Goal: Information Seeking & Learning: Find specific page/section

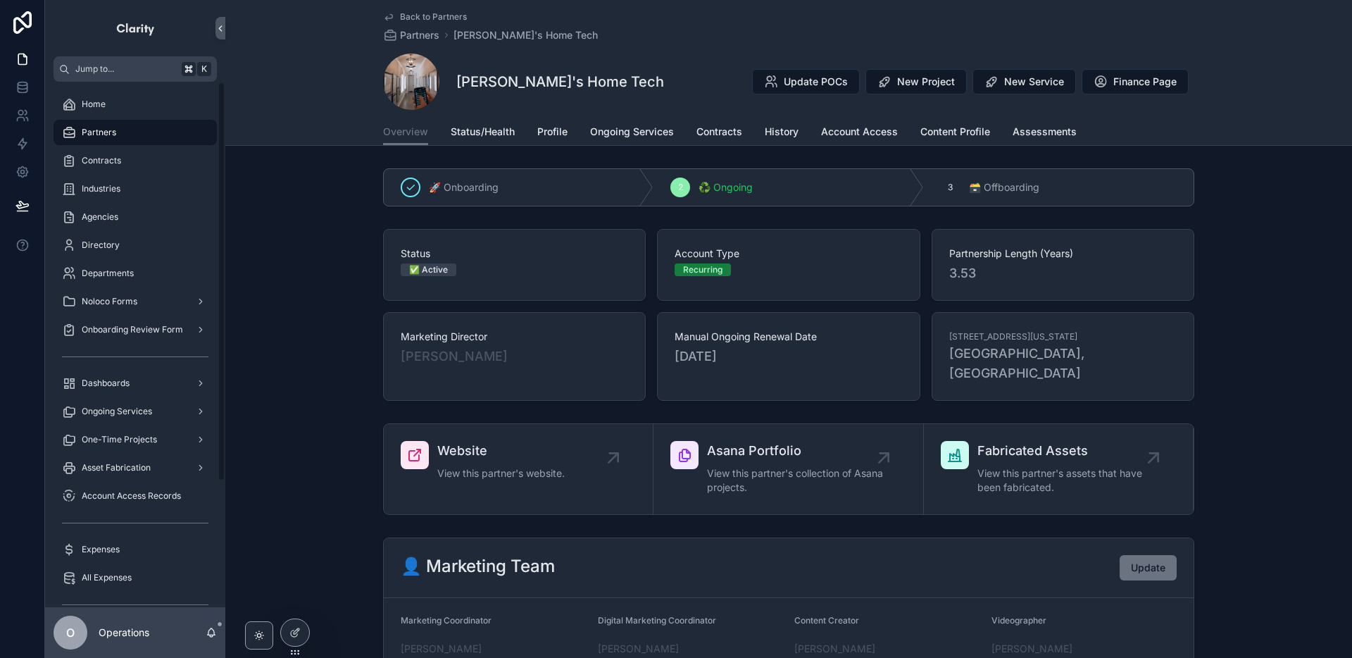
drag, startPoint x: 164, startPoint y: 140, endPoint x: 353, endPoint y: 133, distance: 189.5
click at [164, 140] on div "Partners" at bounding box center [135, 132] width 146 height 23
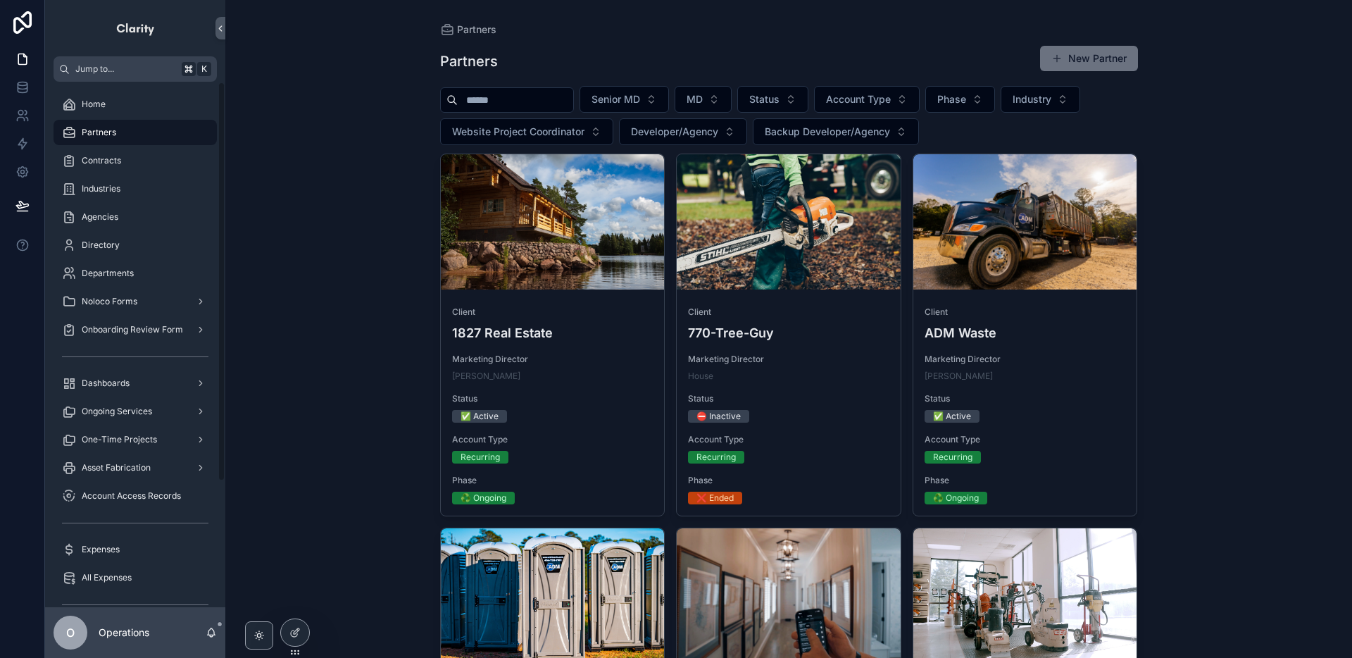
click at [501, 97] on input "scrollable content" at bounding box center [515, 100] width 115 height 20
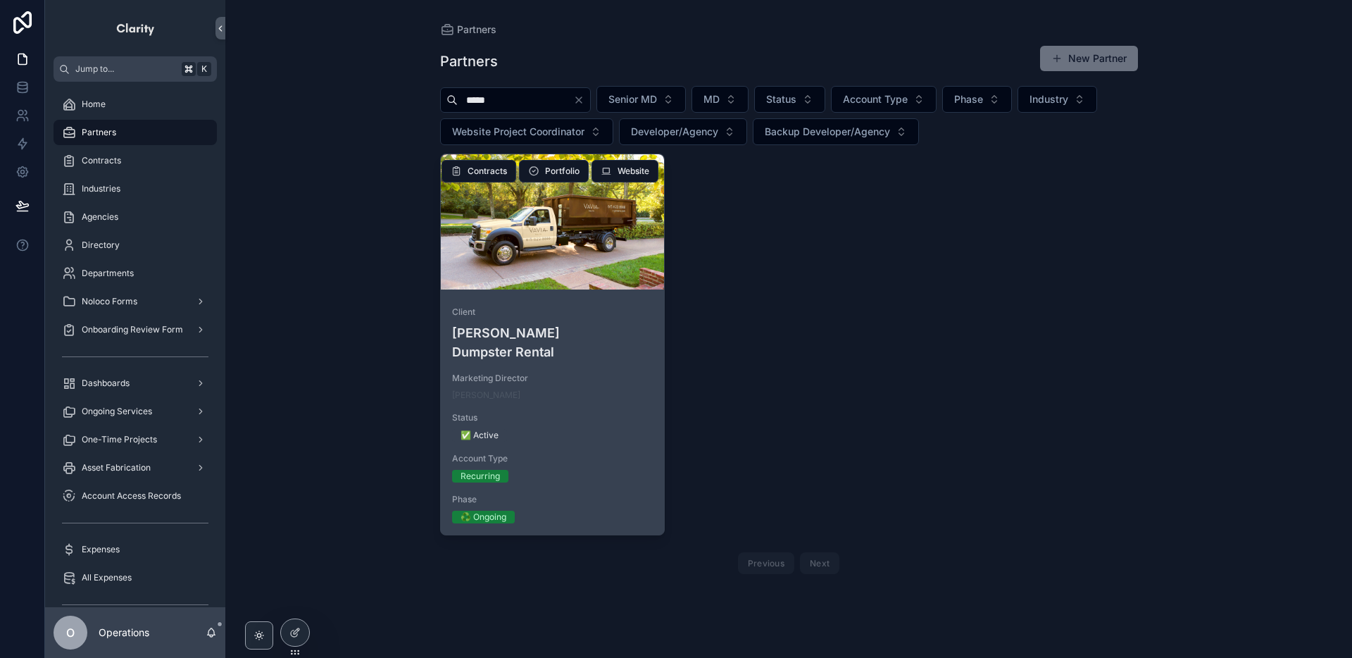
type input "*****"
click at [534, 246] on div "scrollable content" at bounding box center [553, 221] width 224 height 135
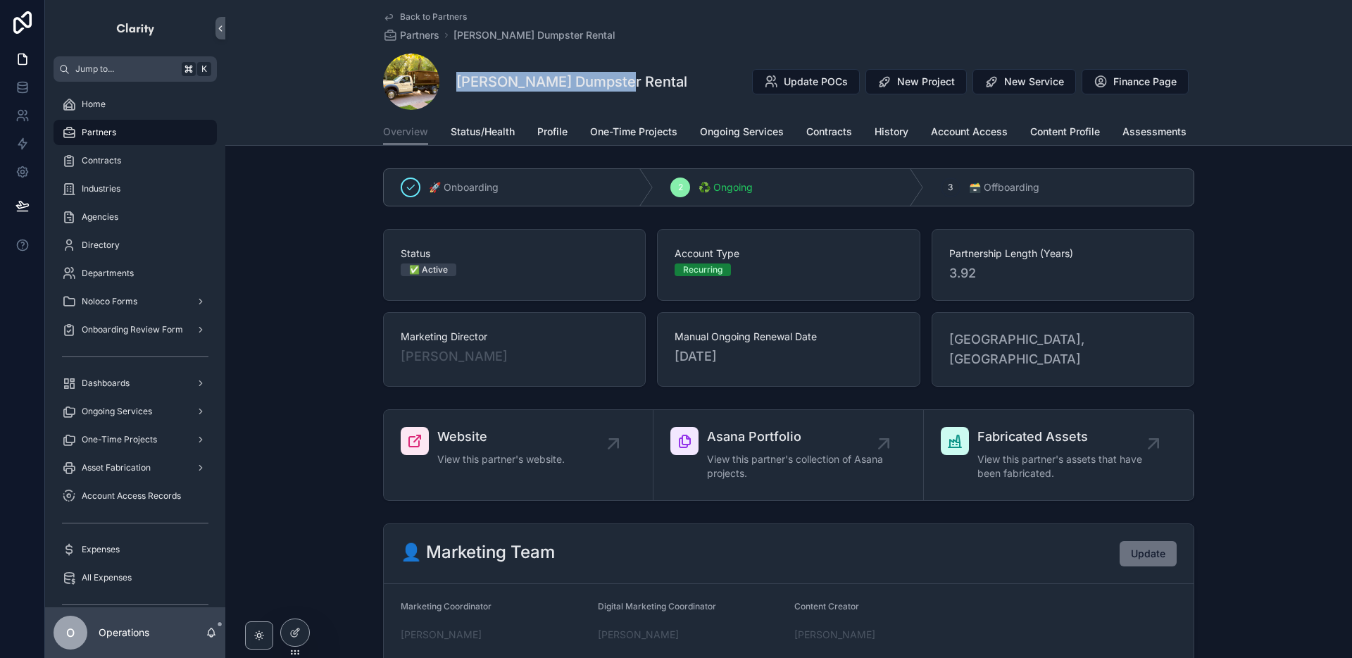
drag, startPoint x: 617, startPoint y: 79, endPoint x: 450, endPoint y: 79, distance: 166.8
click at [450, 79] on div "[PERSON_NAME] Dumpster Rental Update POCs New Project New Service Finance Page" at bounding box center [788, 82] width 811 height 56
copy h1 "[PERSON_NAME] Dumpster Rental"
click at [836, 144] on link "Contracts" at bounding box center [829, 133] width 46 height 28
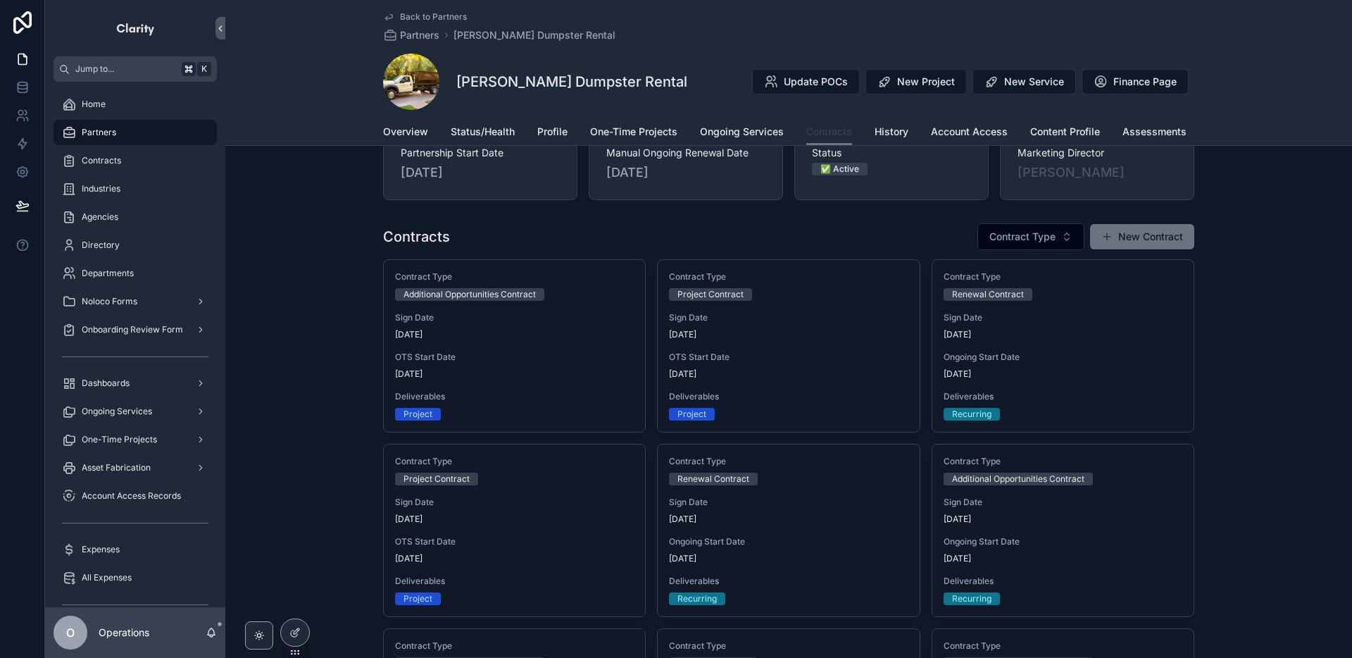
scroll to position [42, 0]
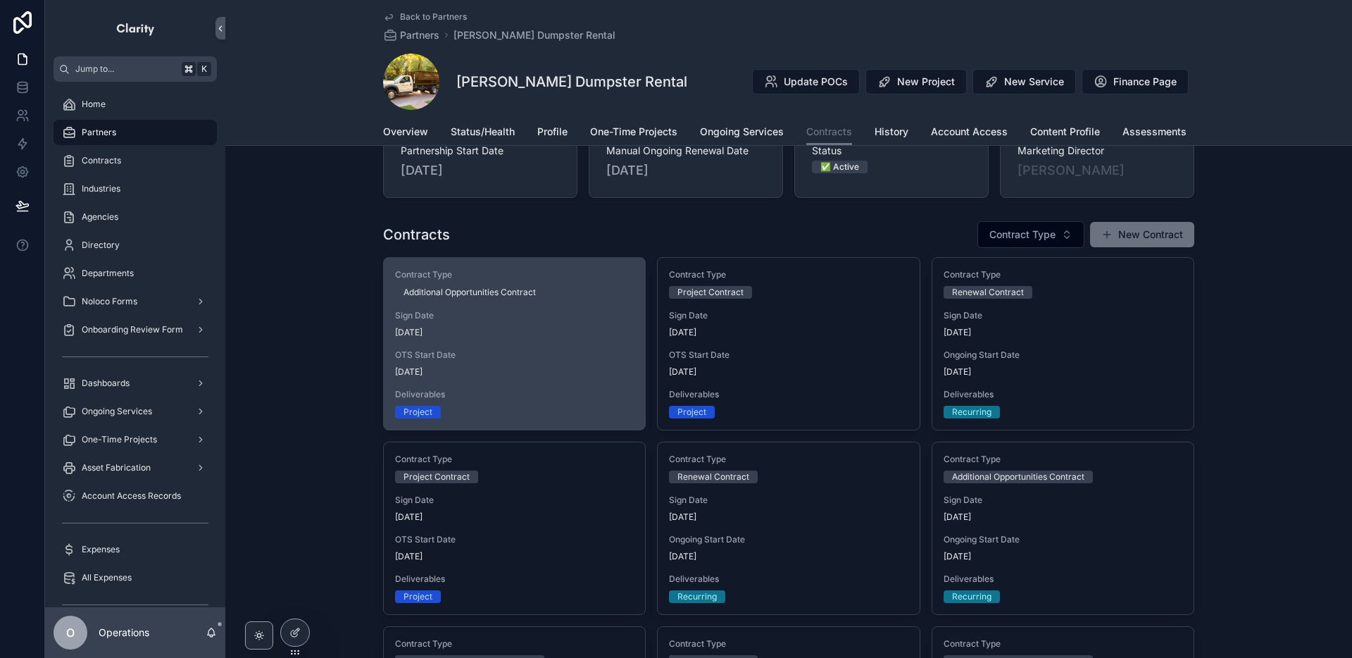
click at [584, 295] on div "Additional Opportunities Contract" at bounding box center [514, 292] width 239 height 13
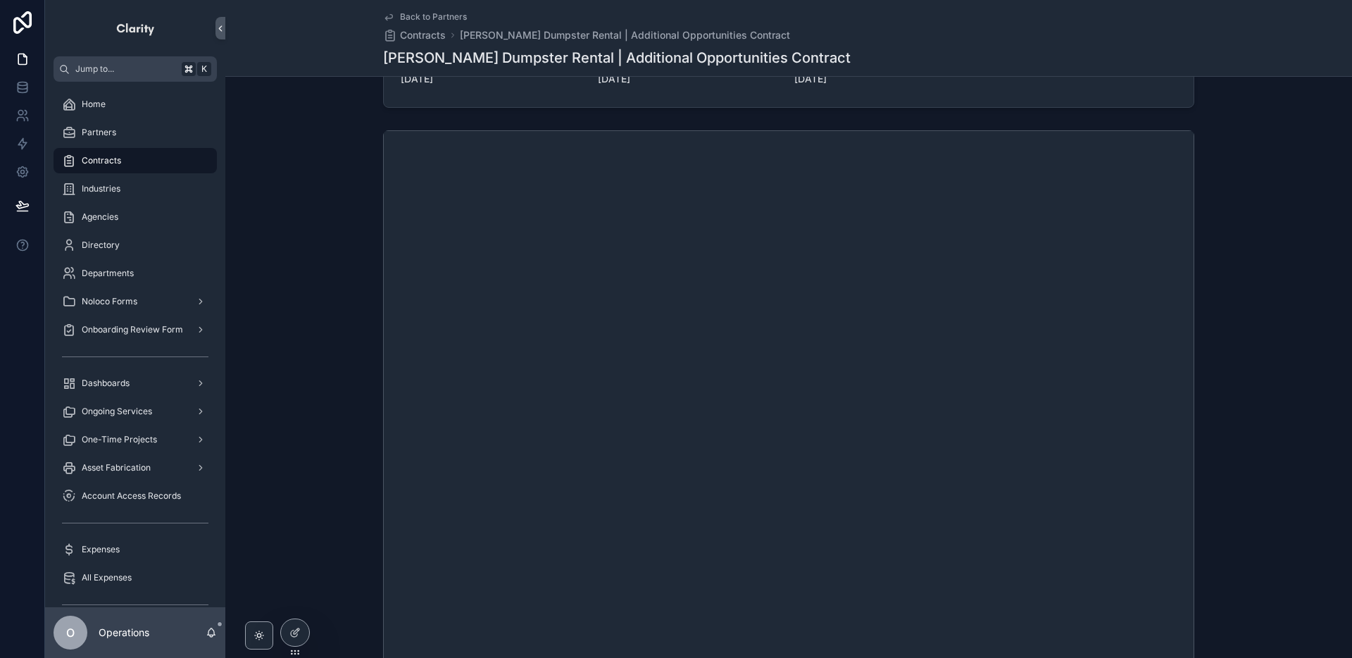
scroll to position [222, 0]
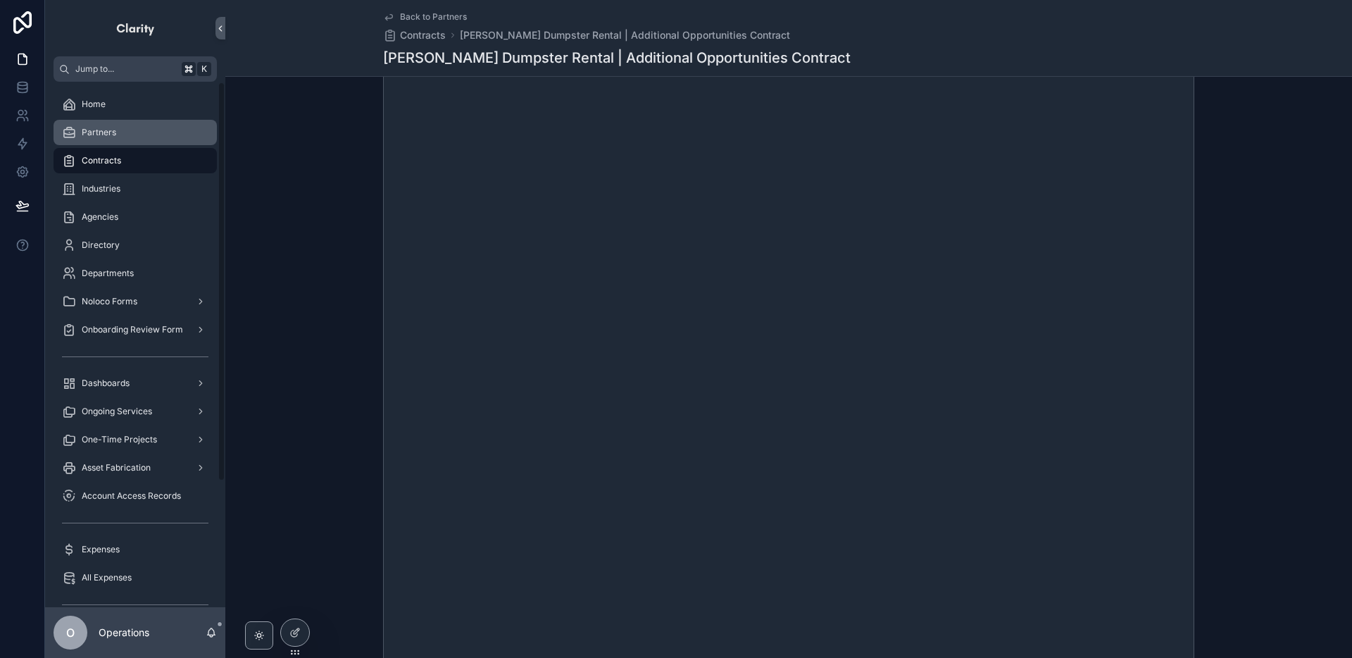
click at [156, 134] on div "Partners" at bounding box center [135, 132] width 146 height 23
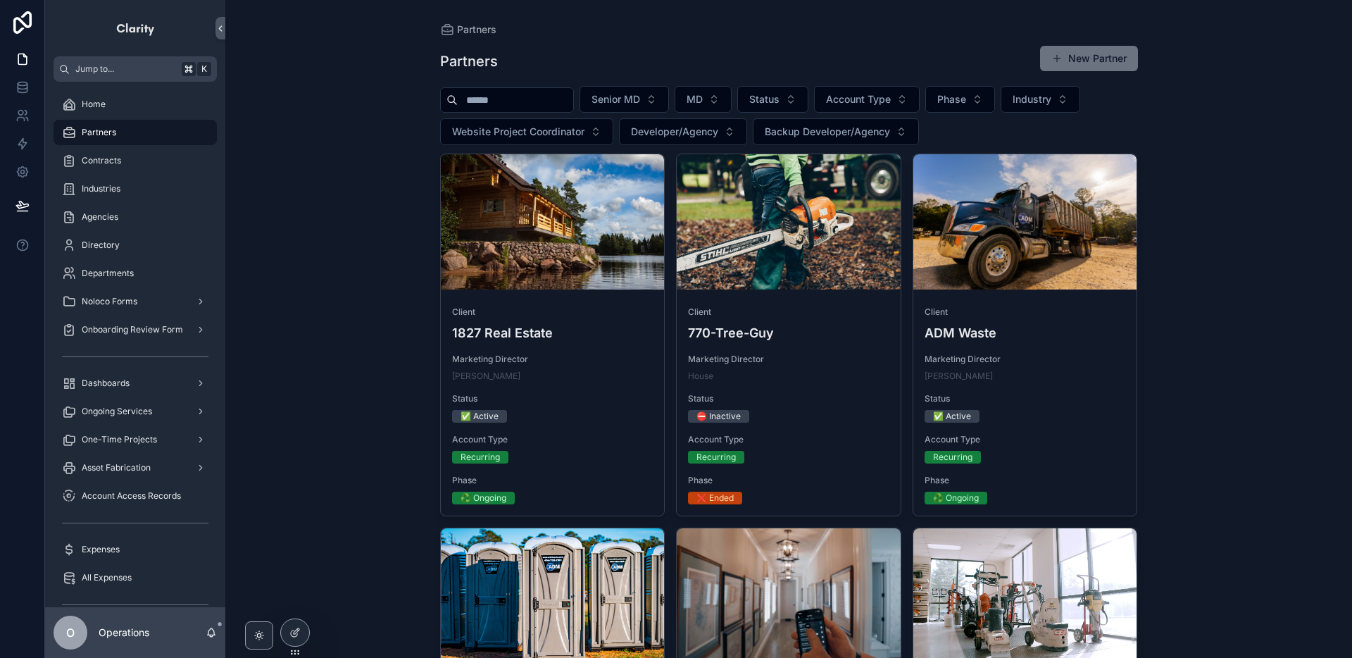
click at [555, 101] on input "scrollable content" at bounding box center [515, 100] width 115 height 20
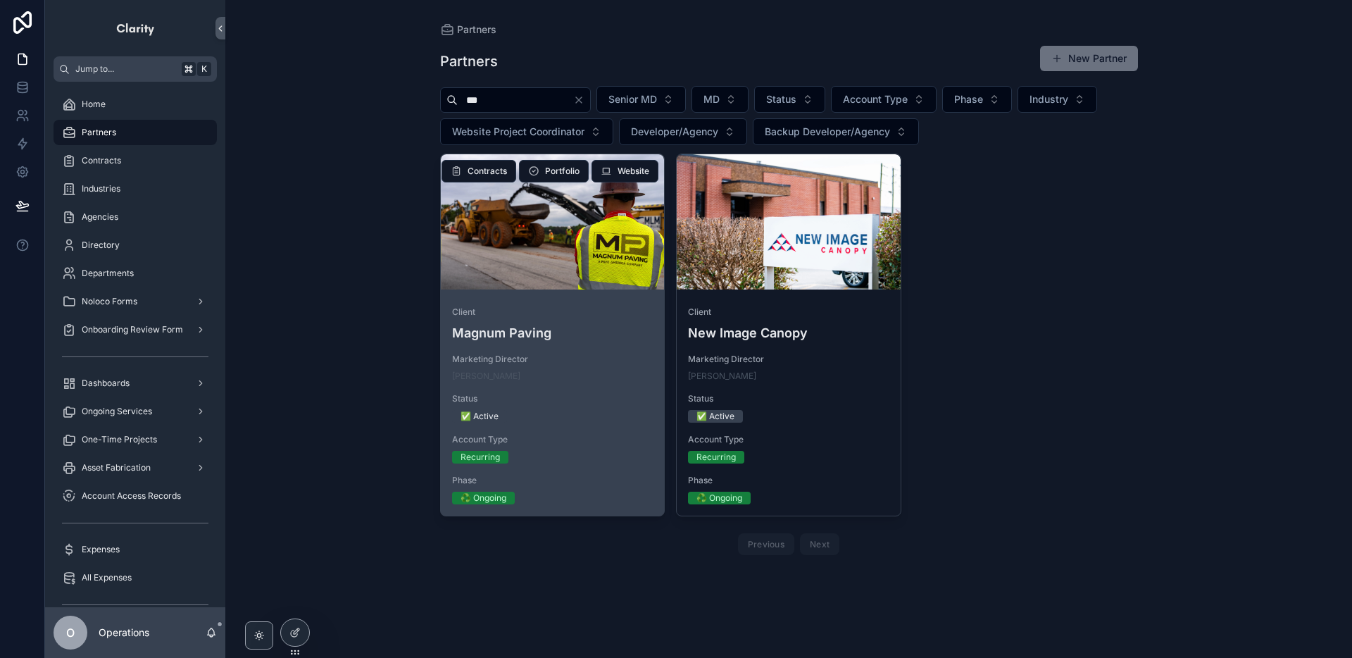
type input "***"
click at [558, 220] on div "scrollable content" at bounding box center [553, 221] width 224 height 17
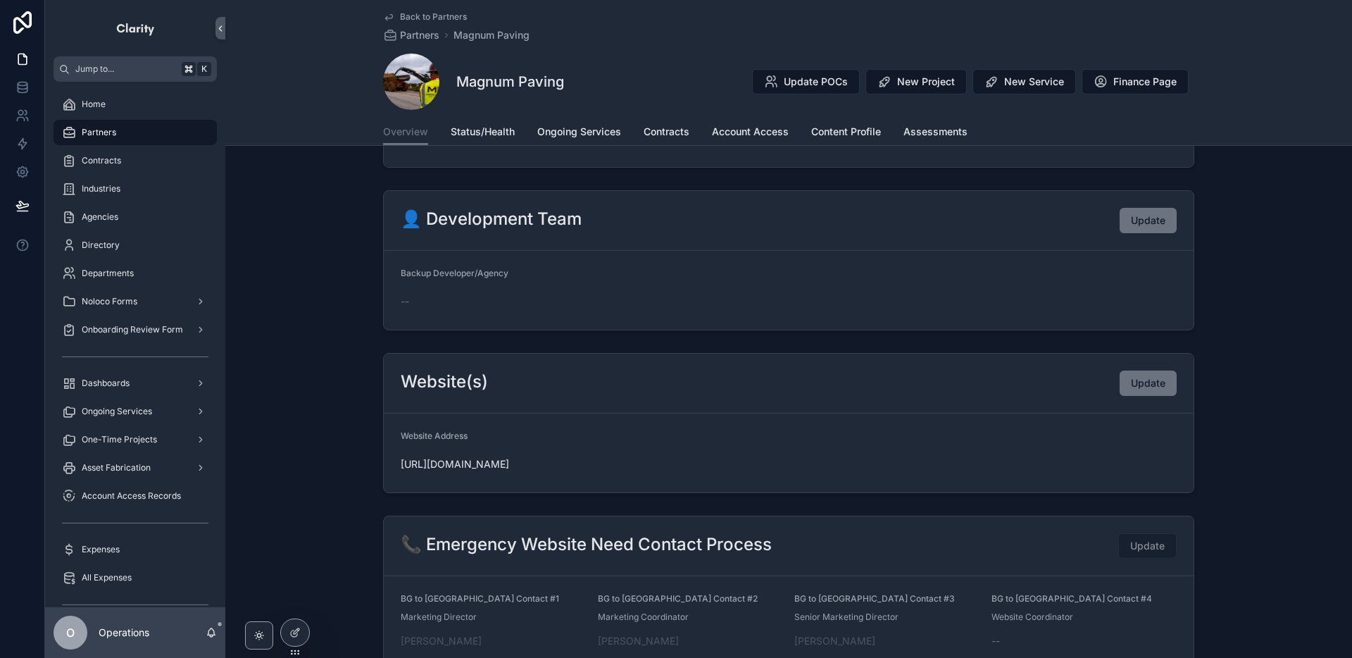
scroll to position [635, 0]
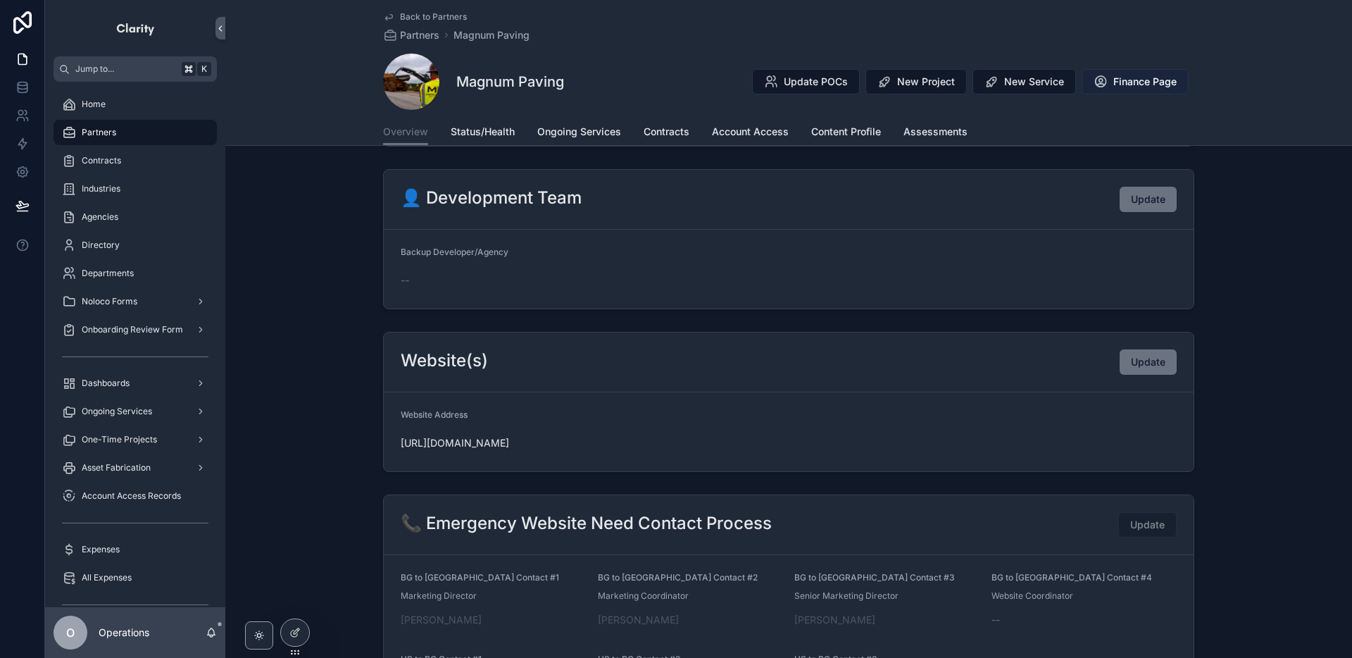
click at [1098, 83] on icon "scrollable content" at bounding box center [1100, 82] width 14 height 14
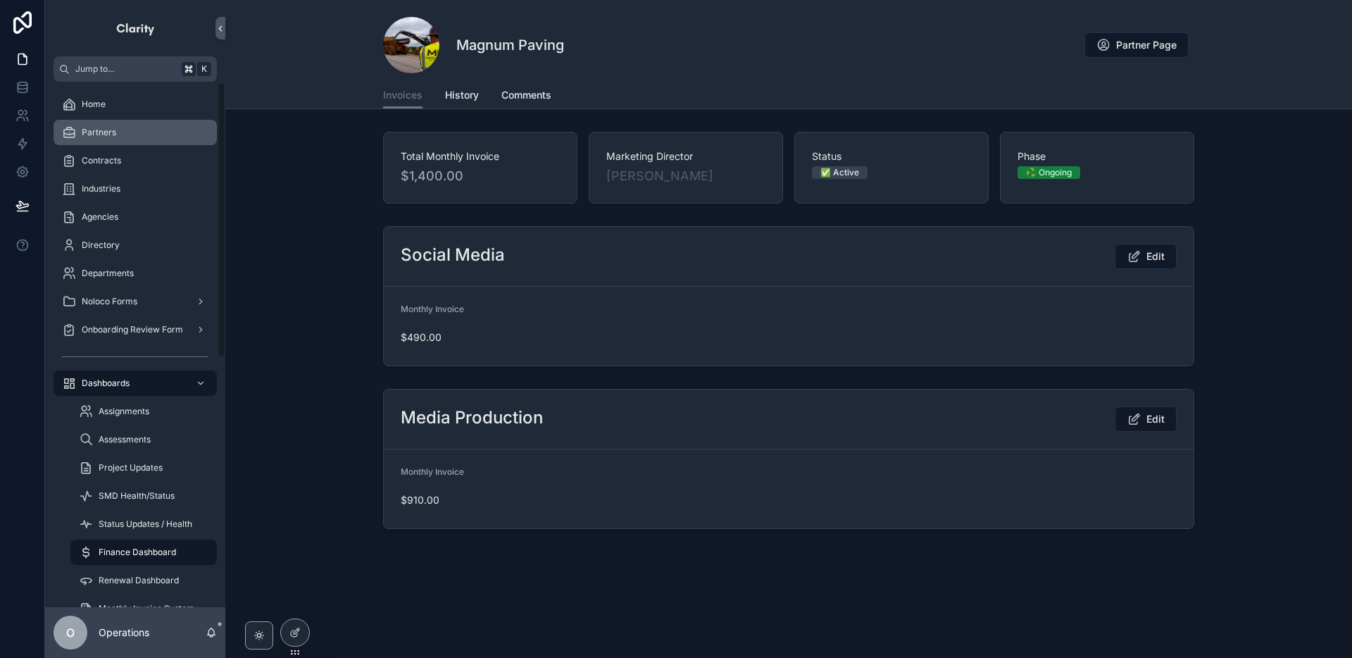
click at [158, 140] on div "Partners" at bounding box center [135, 132] width 146 height 23
